Goal: Find specific page/section: Find specific page/section

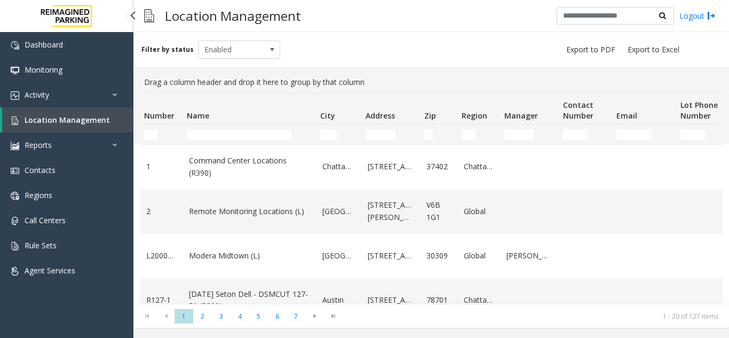
click at [83, 120] on span "Location Management" at bounding box center [67, 120] width 85 height 10
click at [233, 134] on input "Name Filter" at bounding box center [239, 134] width 105 height 11
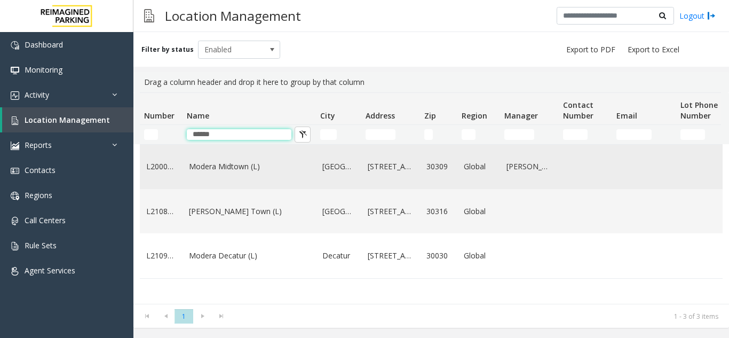
type input "******"
click at [209, 170] on link "Modera Midtown (L)" at bounding box center [249, 167] width 121 height 12
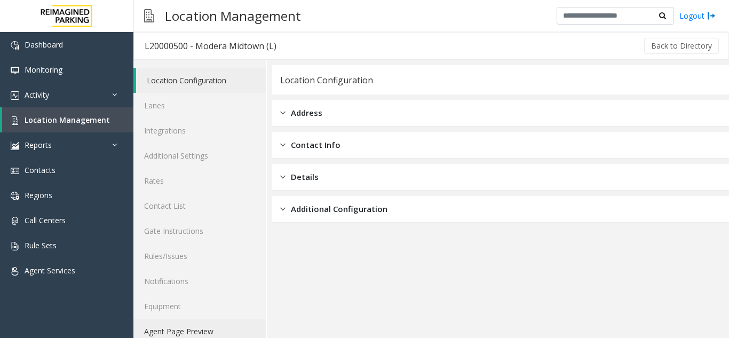
click at [227, 328] on link "Agent Page Preview" at bounding box center [199, 331] width 133 height 25
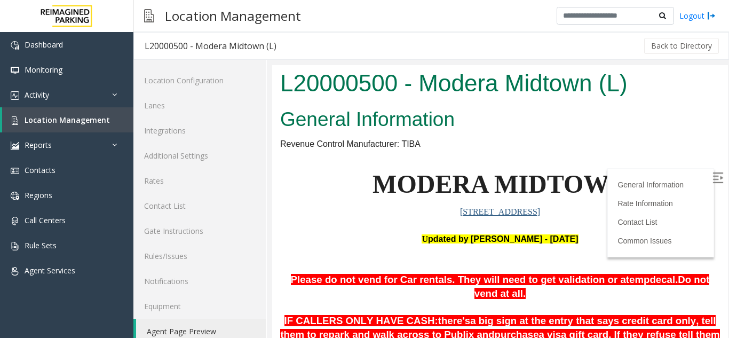
click at [713, 179] on img at bounding box center [718, 177] width 11 height 11
